Goal: Navigation & Orientation: Find specific page/section

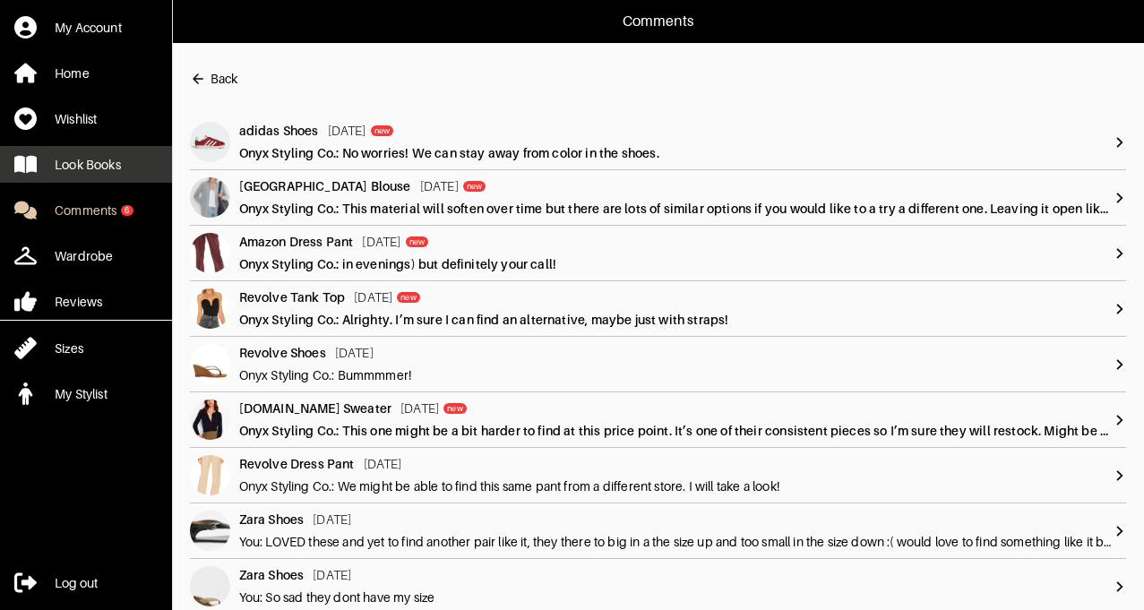
click at [83, 169] on div "Look Books" at bounding box center [88, 165] width 66 height 18
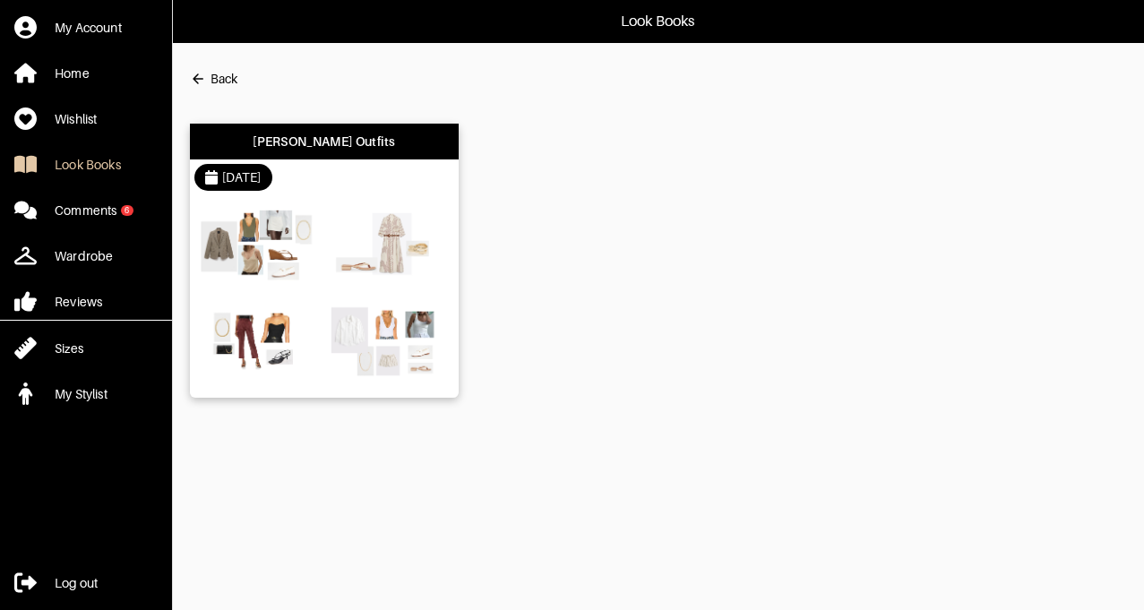
click at [300, 301] on img at bounding box center [259, 343] width 121 height 85
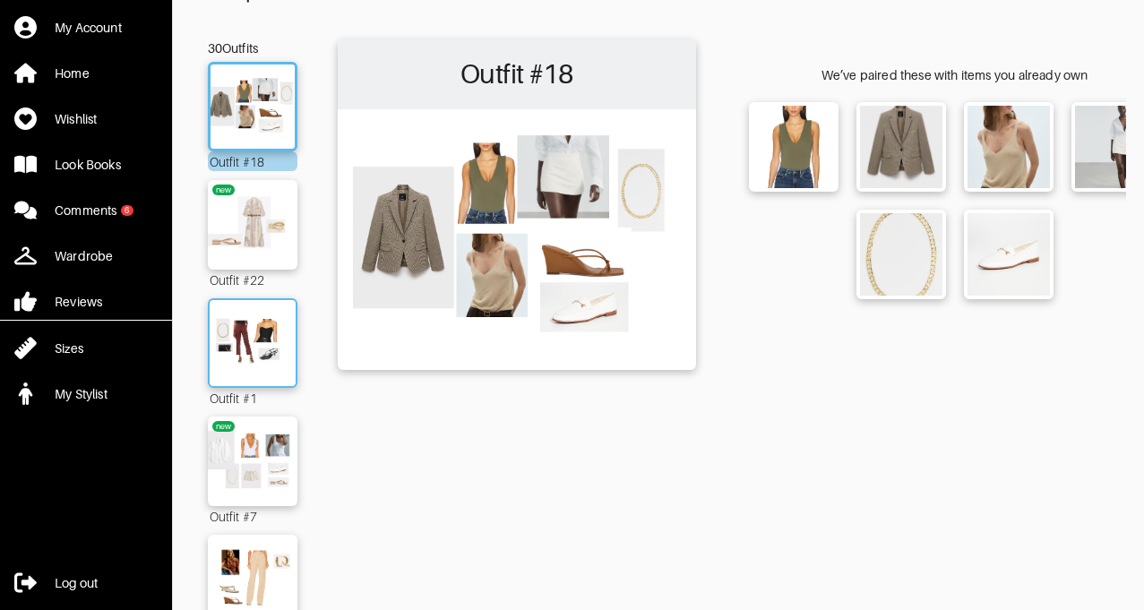
scroll to position [250, 0]
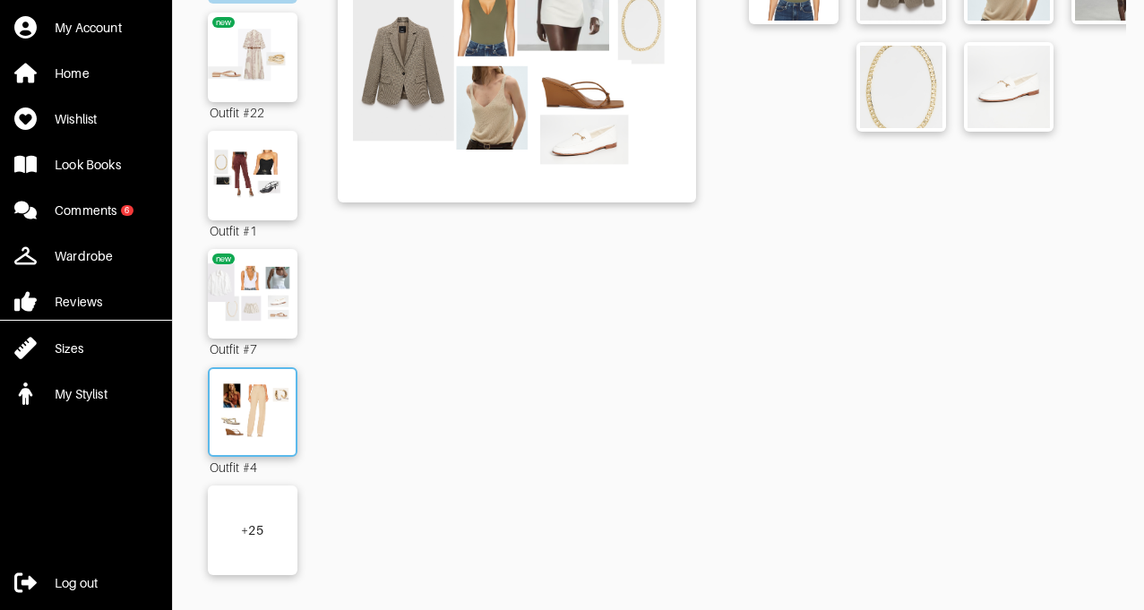
click at [256, 418] on img at bounding box center [252, 412] width 97 height 68
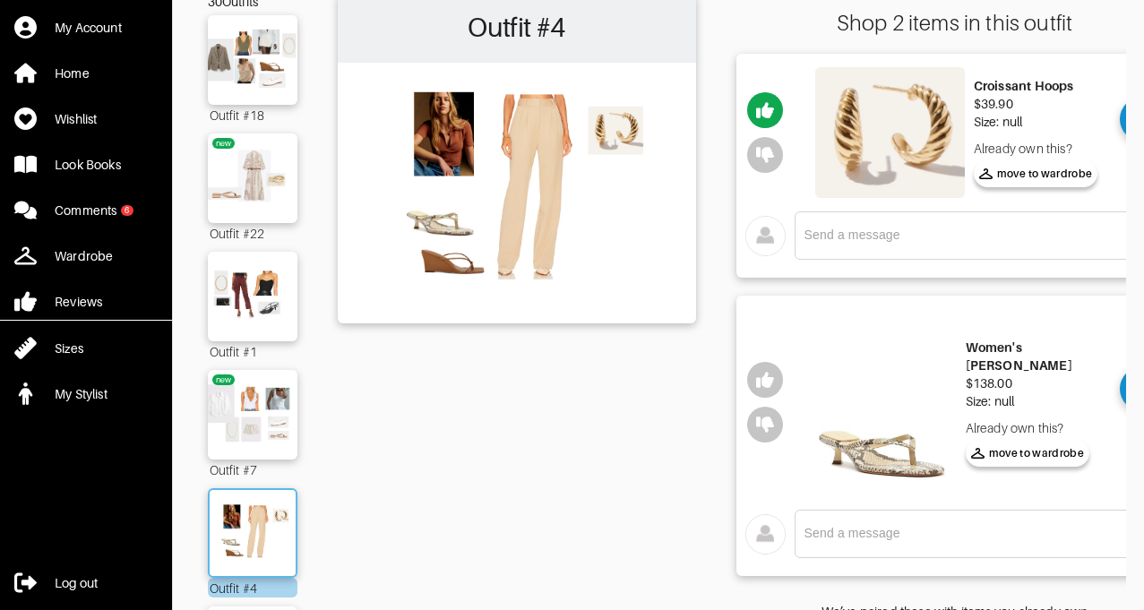
scroll to position [273, 0]
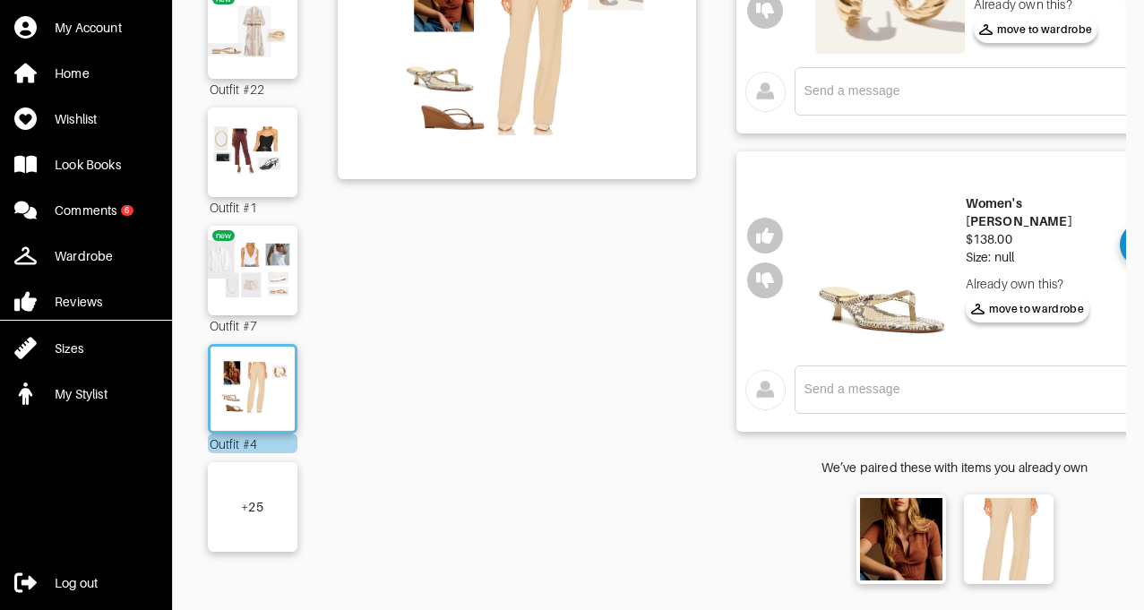
click at [246, 517] on div "+ 25" at bounding box center [253, 507] width 90 height 90
click at [246, 517] on img at bounding box center [253, 507] width 102 height 72
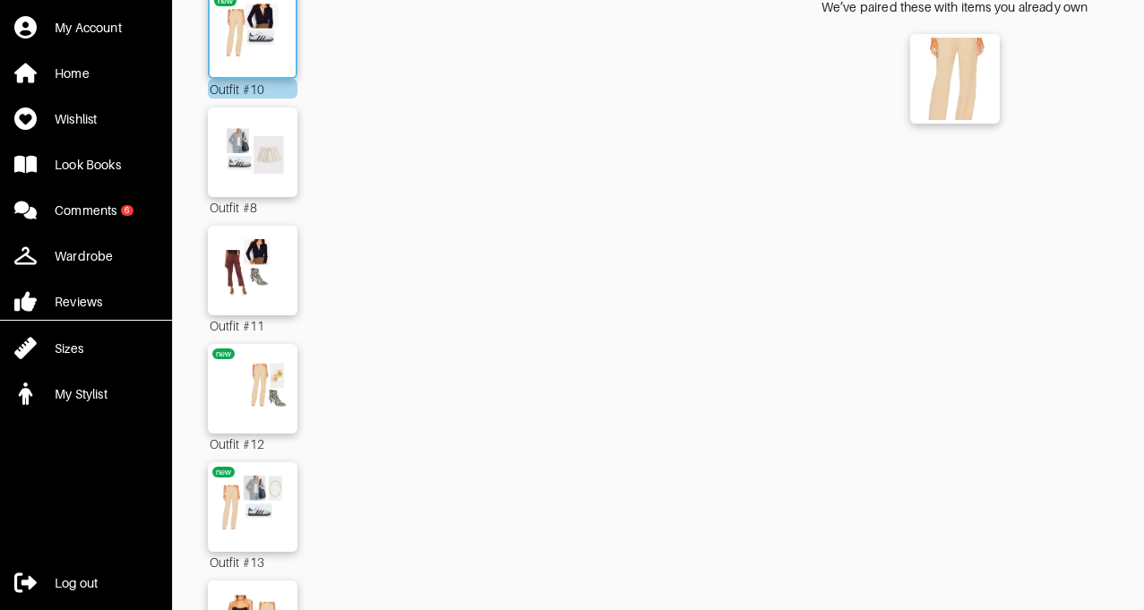
scroll to position [748, 0]
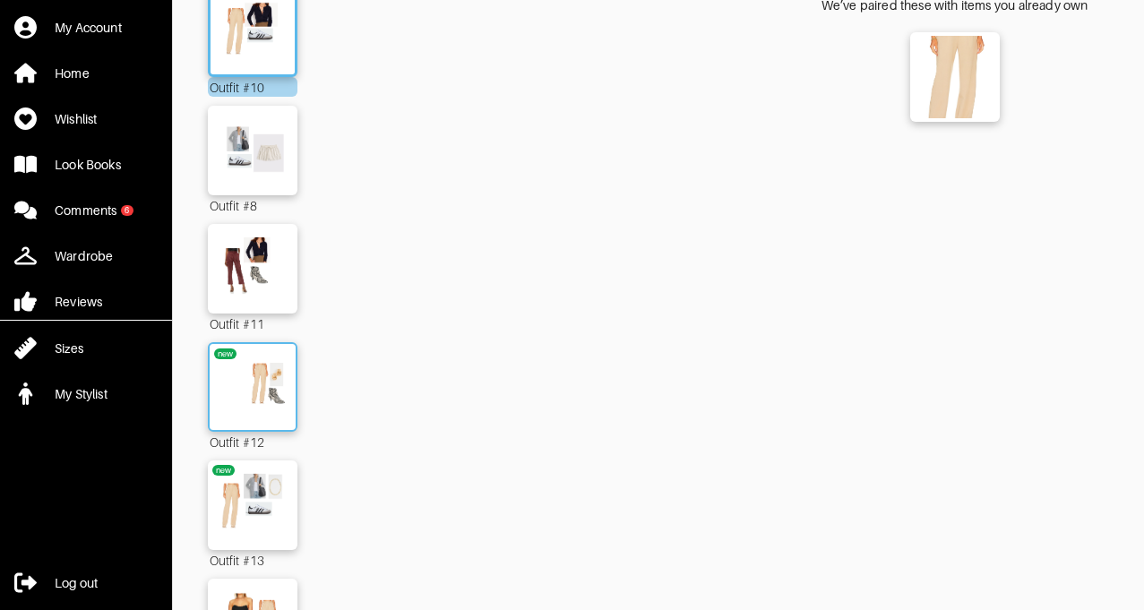
click at [261, 377] on img at bounding box center [252, 387] width 97 height 68
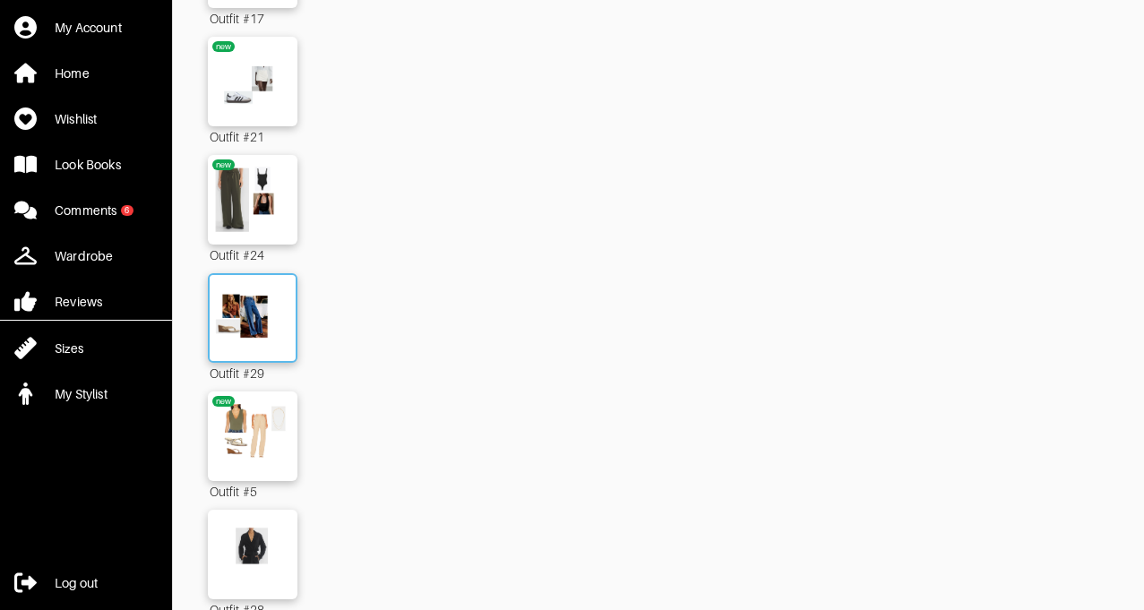
scroll to position [1767, 0]
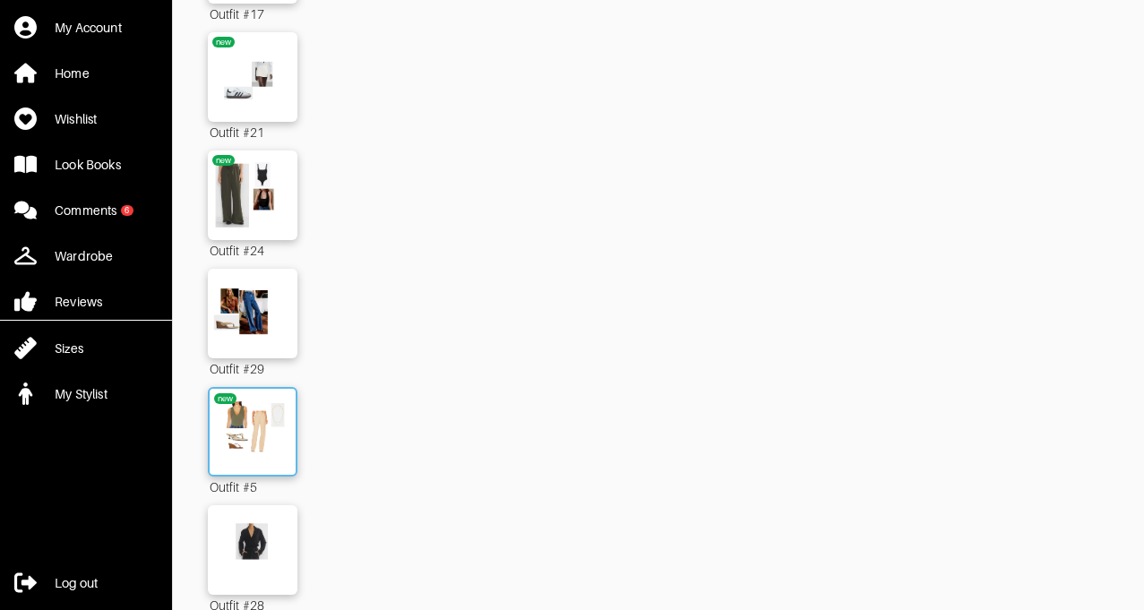
click at [248, 438] on img at bounding box center [252, 432] width 97 height 68
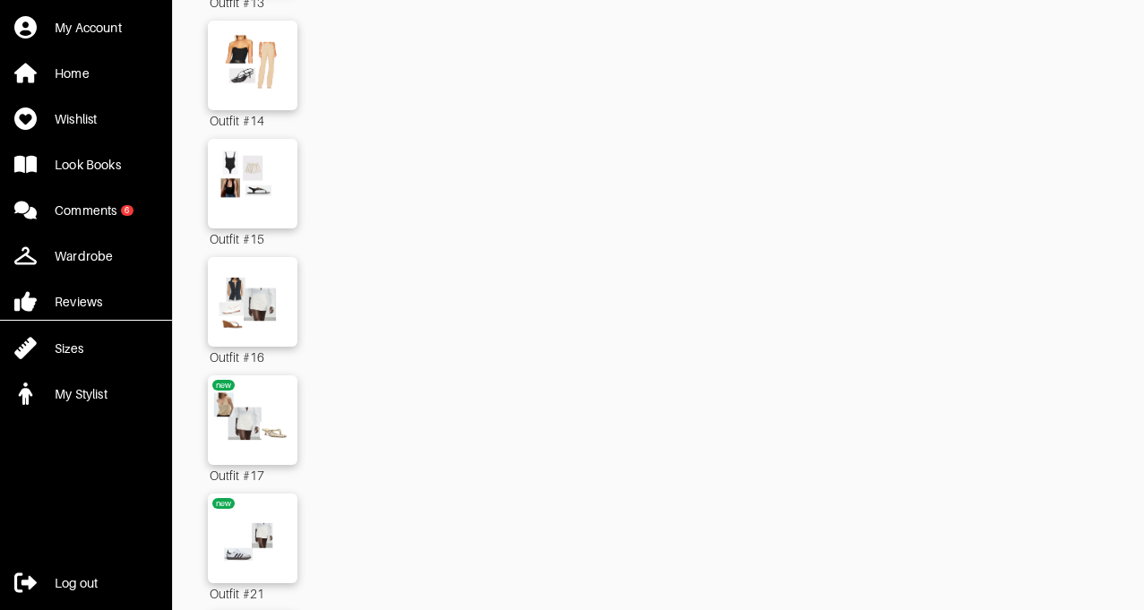
scroll to position [1317, 0]
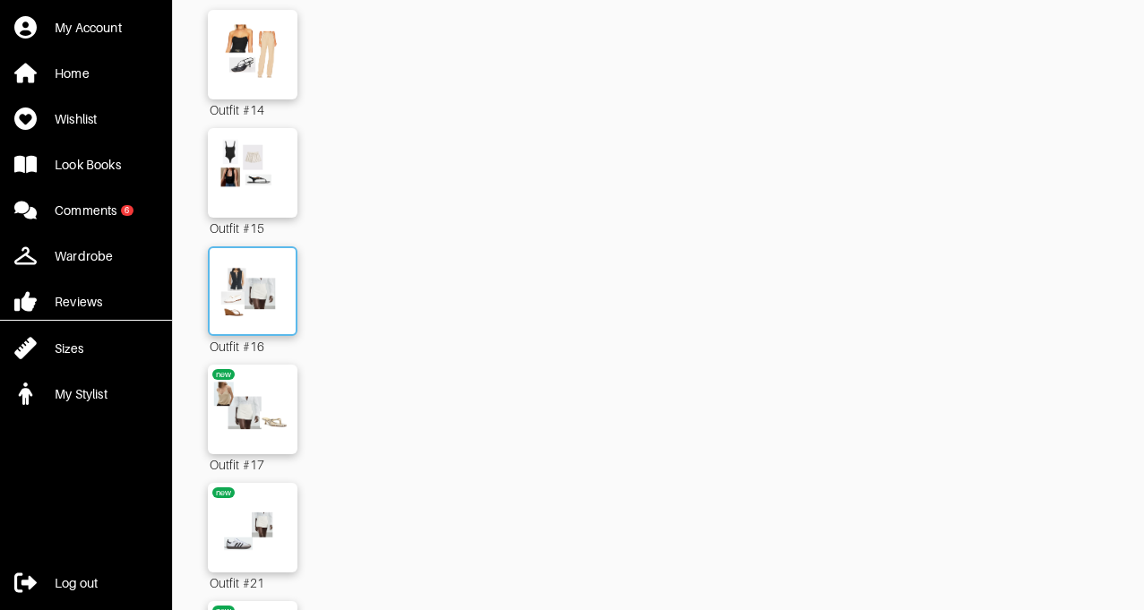
click at [264, 273] on img at bounding box center [252, 291] width 97 height 68
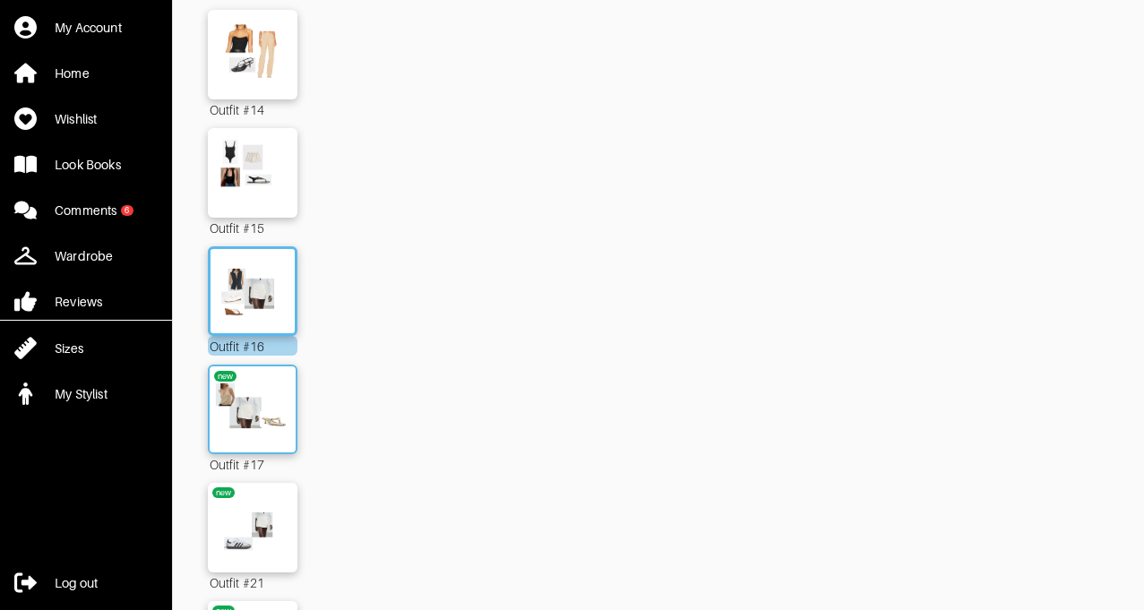
click at [262, 402] on img at bounding box center [252, 409] width 97 height 68
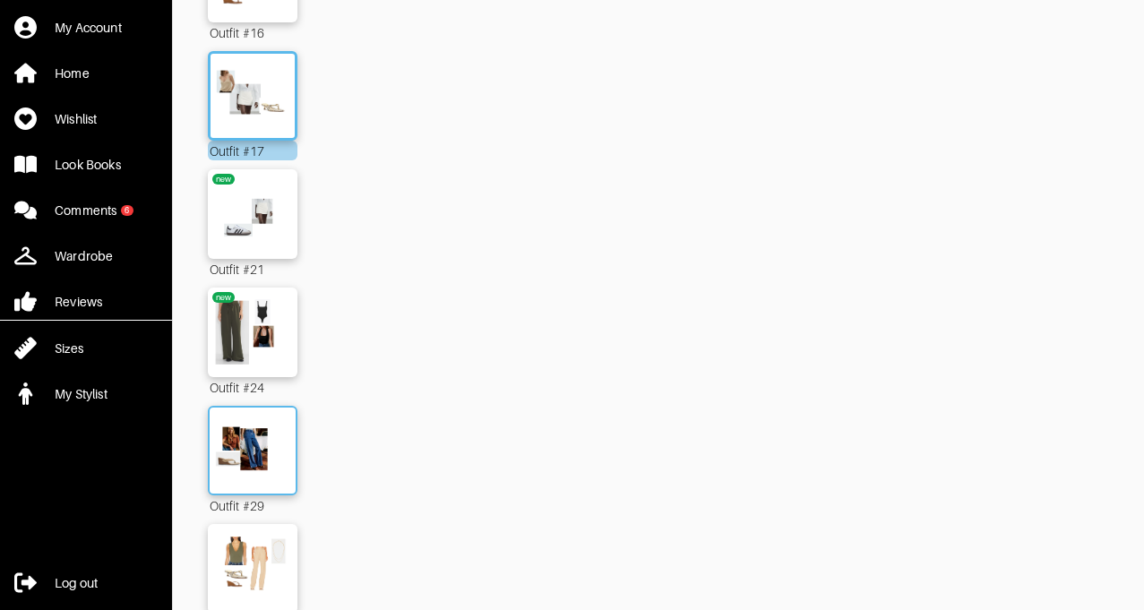
scroll to position [1917, 0]
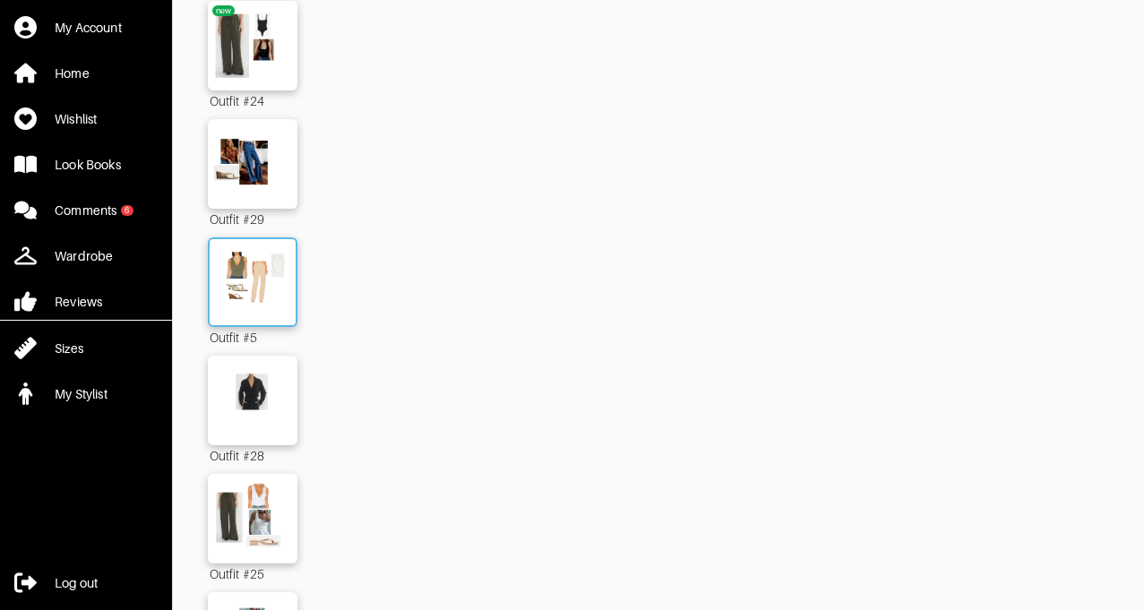
click at [261, 271] on img at bounding box center [252, 282] width 97 height 68
